Goal: Task Accomplishment & Management: Manage account settings

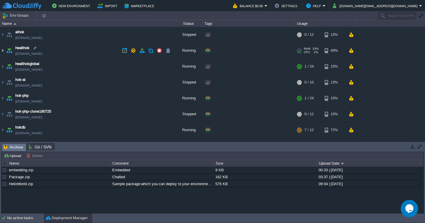
click at [3, 50] on img at bounding box center [2, 51] width 5 height 16
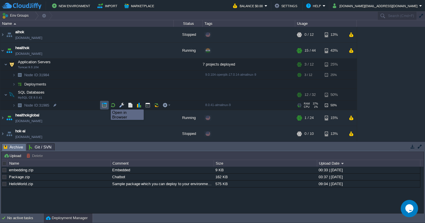
click at [106, 104] on button "button" at bounding box center [104, 105] width 5 height 5
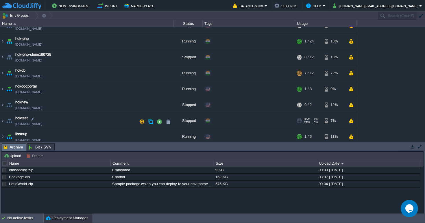
scroll to position [111, 0]
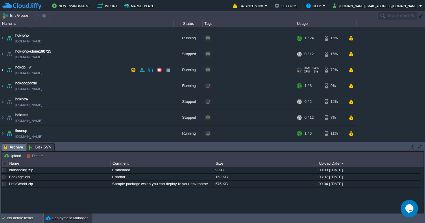
click at [2, 70] on img at bounding box center [2, 70] width 5 height 16
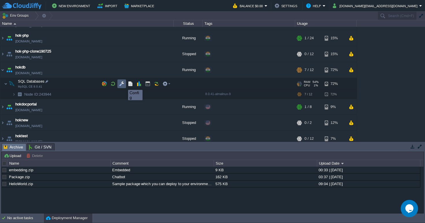
click at [122, 85] on button "button" at bounding box center [121, 83] width 5 height 5
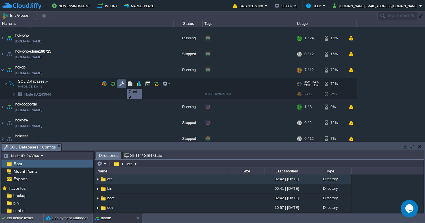
click at [123, 83] on button "button" at bounding box center [121, 83] width 5 height 5
click at [169, 83] on em at bounding box center [166, 83] width 8 height 5
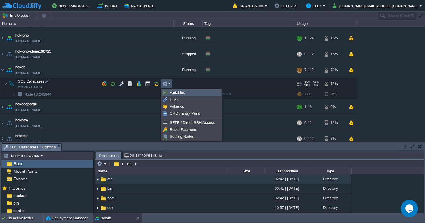
click at [178, 93] on span "Variables" at bounding box center [177, 92] width 15 height 4
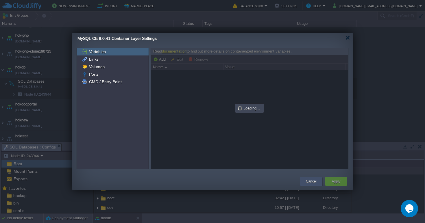
click at [312, 181] on button "Cancel" at bounding box center [311, 182] width 11 height 6
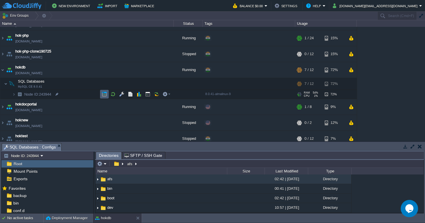
click at [105, 93] on button "button" at bounding box center [104, 94] width 5 height 5
click at [170, 94] on em at bounding box center [166, 94] width 8 height 5
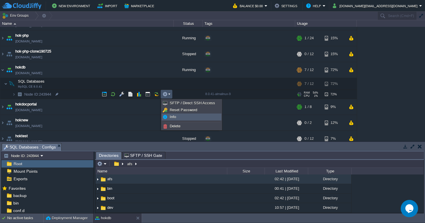
click at [181, 117] on link "Info" at bounding box center [191, 117] width 59 height 6
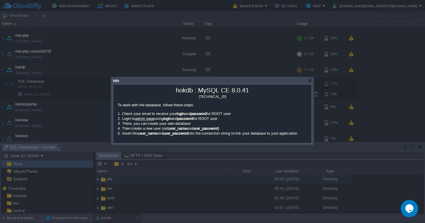
click at [143, 119] on link "admin page" at bounding box center [144, 118] width 19 height 4
click at [153, 58] on div at bounding box center [212, 111] width 425 height 223
click at [310, 80] on div at bounding box center [309, 81] width 4 height 4
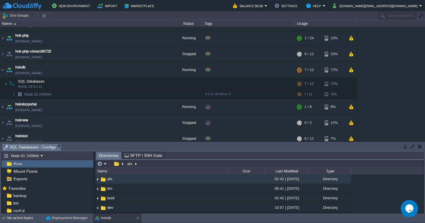
click at [32, 165] on div "Root" at bounding box center [47, 164] width 92 height 8
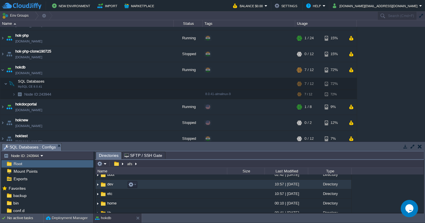
scroll to position [17, 0]
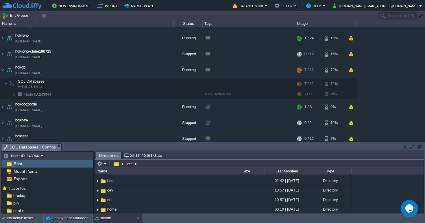
click at [136, 157] on span "SFTP / SSH Gate" at bounding box center [143, 155] width 38 height 7
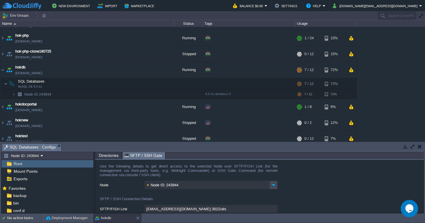
scroll to position [77, 0]
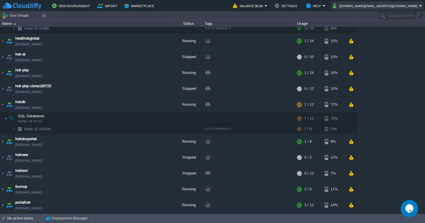
click at [399, 5] on button "[DOMAIN_NAME][EMAIL_ADDRESS][DOMAIN_NAME]" at bounding box center [375, 5] width 86 height 7
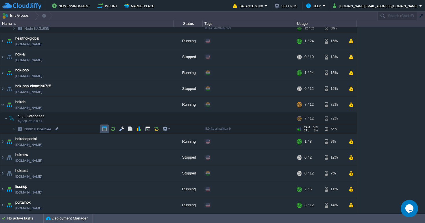
click at [103, 129] on button "button" at bounding box center [104, 128] width 5 height 5
click at [299, 8] on button "Settings" at bounding box center [286, 5] width 24 height 7
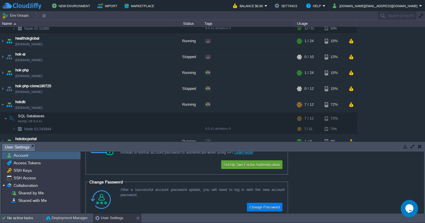
scroll to position [0, 0]
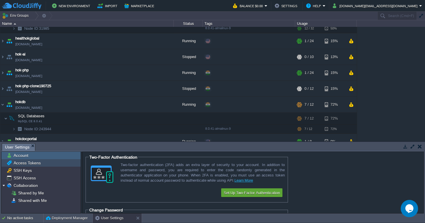
click at [37, 164] on span "Access Tokens" at bounding box center [26, 162] width 29 height 5
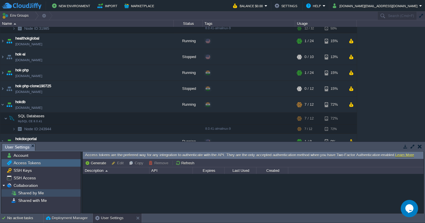
click at [44, 194] on div "Shared by Me" at bounding box center [40, 193] width 79 height 8
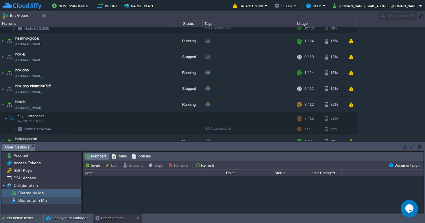
click at [44, 202] on span "Shared with Me" at bounding box center [32, 200] width 31 height 5
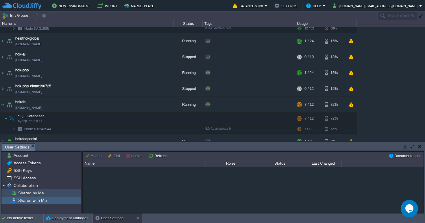
click at [44, 194] on div "Shared by Me" at bounding box center [40, 193] width 79 height 8
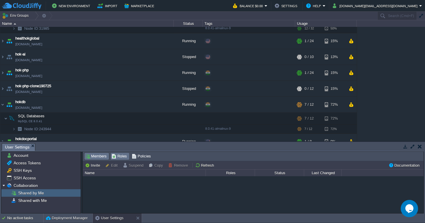
click at [122, 157] on span "Roles" at bounding box center [118, 156] width 15 height 6
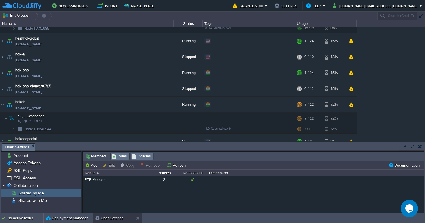
click at [140, 155] on span "Policies" at bounding box center [141, 156] width 19 height 6
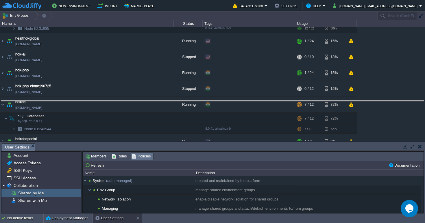
drag, startPoint x: 192, startPoint y: 149, endPoint x: 192, endPoint y: 106, distance: 43.3
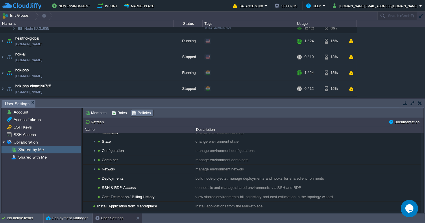
scroll to position [49, 0]
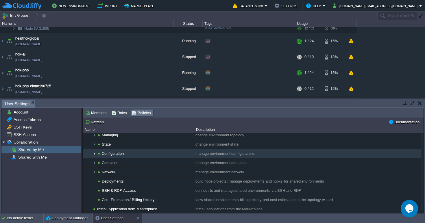
click at [94, 155] on img at bounding box center [94, 153] width 5 height 9
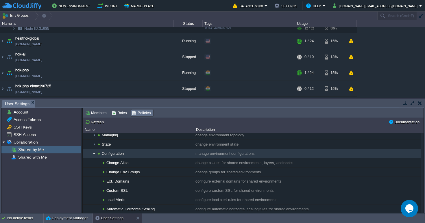
click at [95, 155] on img at bounding box center [94, 153] width 5 height 9
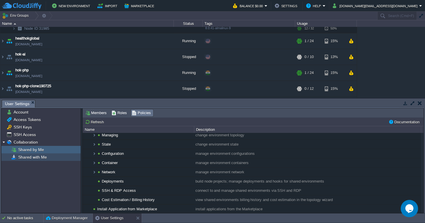
click at [52, 159] on div "Shared with Me" at bounding box center [40, 157] width 79 height 8
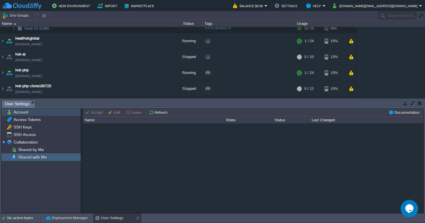
click at [25, 113] on span "Account" at bounding box center [20, 111] width 17 height 5
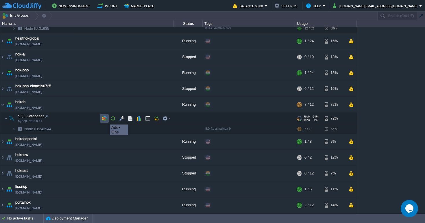
click at [105, 119] on button "button" at bounding box center [104, 118] width 5 height 5
click at [120, 120] on button "button" at bounding box center [121, 118] width 5 height 5
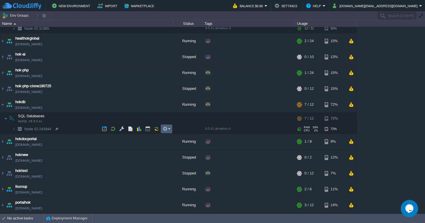
click at [169, 129] on em at bounding box center [166, 128] width 8 height 5
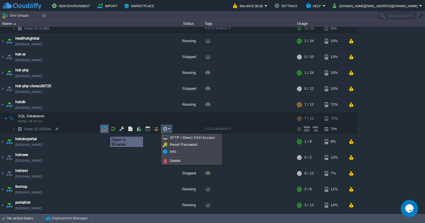
click at [104, 131] on button "button" at bounding box center [104, 128] width 5 height 5
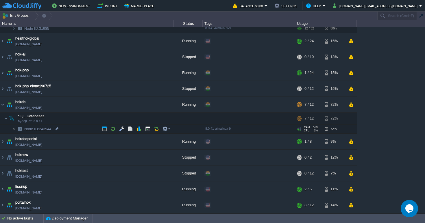
click at [15, 129] on img at bounding box center [13, 128] width 3 height 9
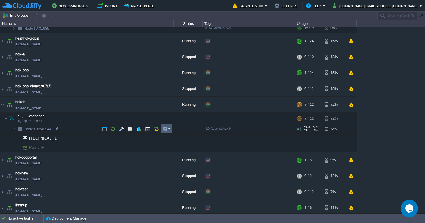
click at [168, 128] on em at bounding box center [166, 128] width 8 height 5
click at [56, 137] on div "aihok [DOMAIN_NAME] Stopped + Add to Env Group RAM 0% CPU 0% 0 / 12 13% healtho…" at bounding box center [212, 120] width 425 height 186
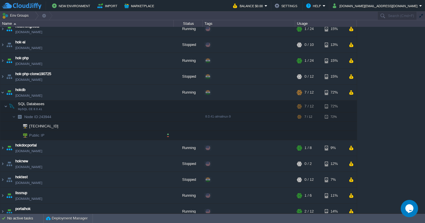
scroll to position [95, 0]
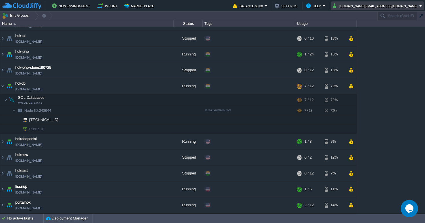
click at [418, 4] on button "[DOMAIN_NAME][EMAIL_ADDRESS][DOMAIN_NAME]" at bounding box center [375, 5] width 86 height 7
click at [390, 29] on span "Sign out" at bounding box center [385, 30] width 14 height 4
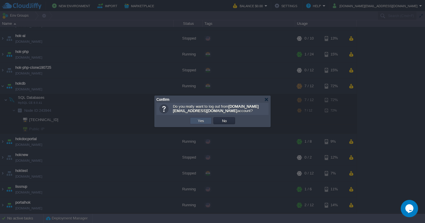
click at [205, 119] on button "Yes" at bounding box center [201, 120] width 10 height 5
